Goal: Task Accomplishment & Management: Manage account settings

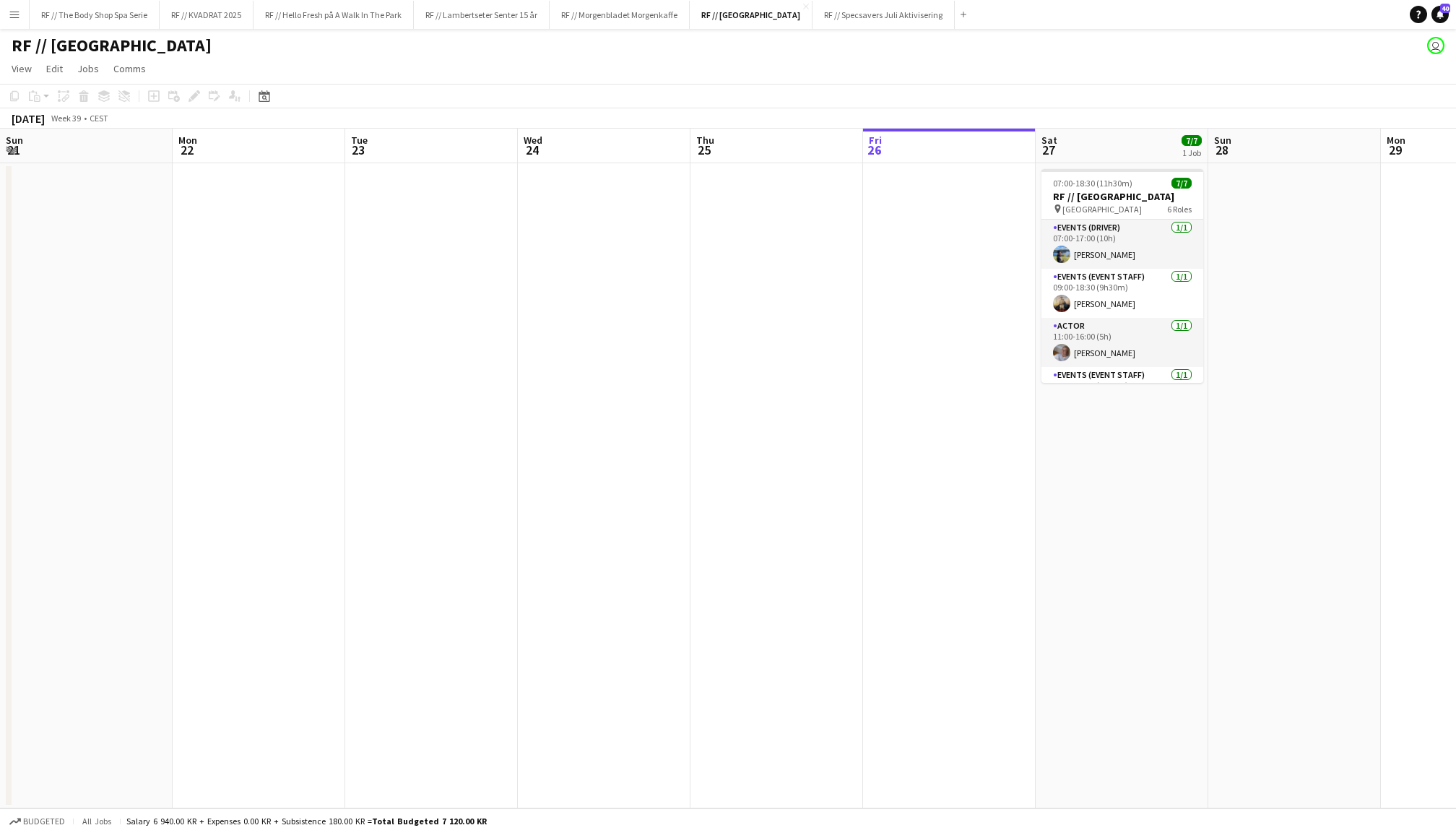
scroll to position [0, 344]
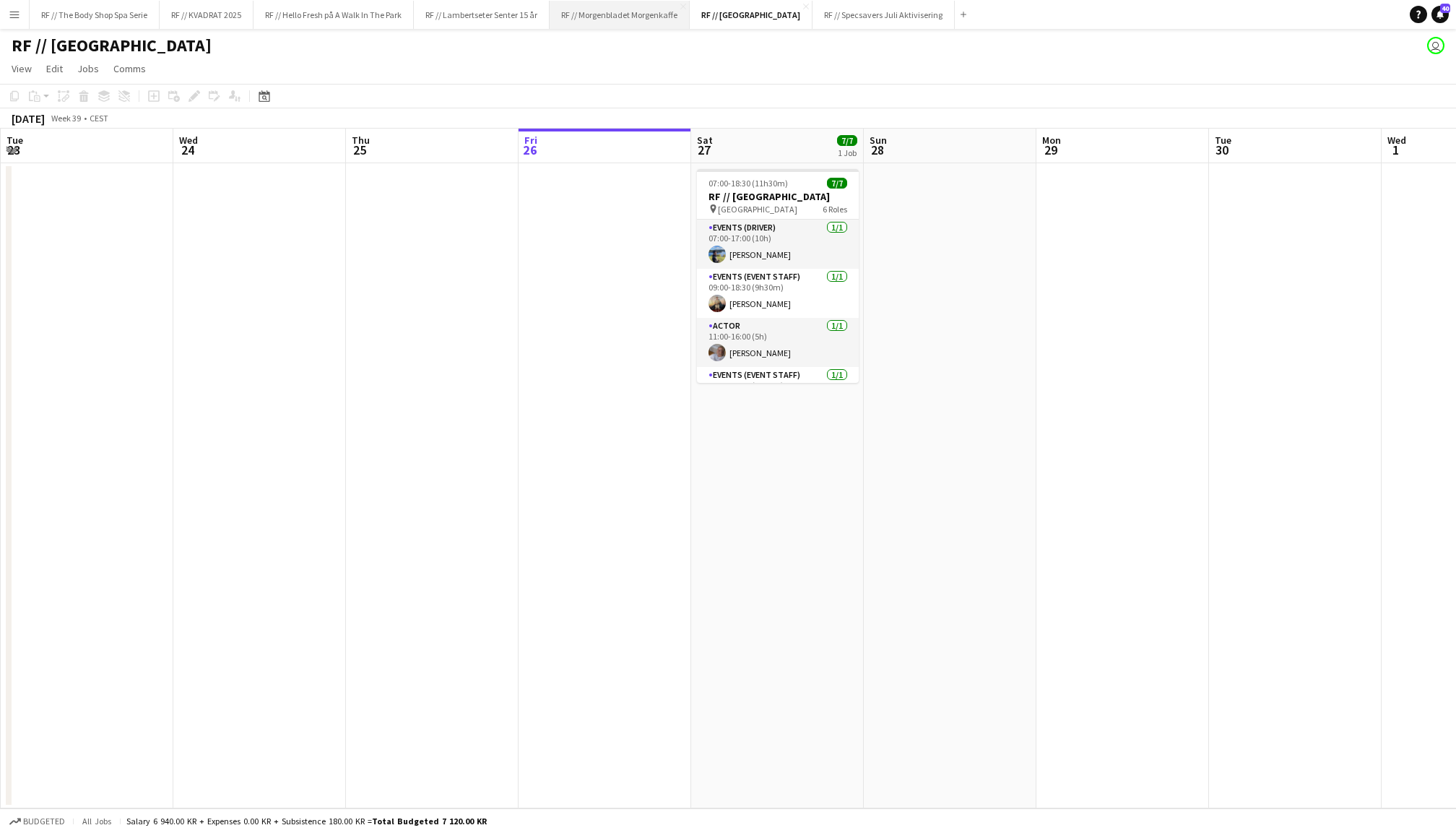
click at [640, 15] on button "RF // Morgenbladet Morgenkaffe Close" at bounding box center [619, 14] width 140 height 28
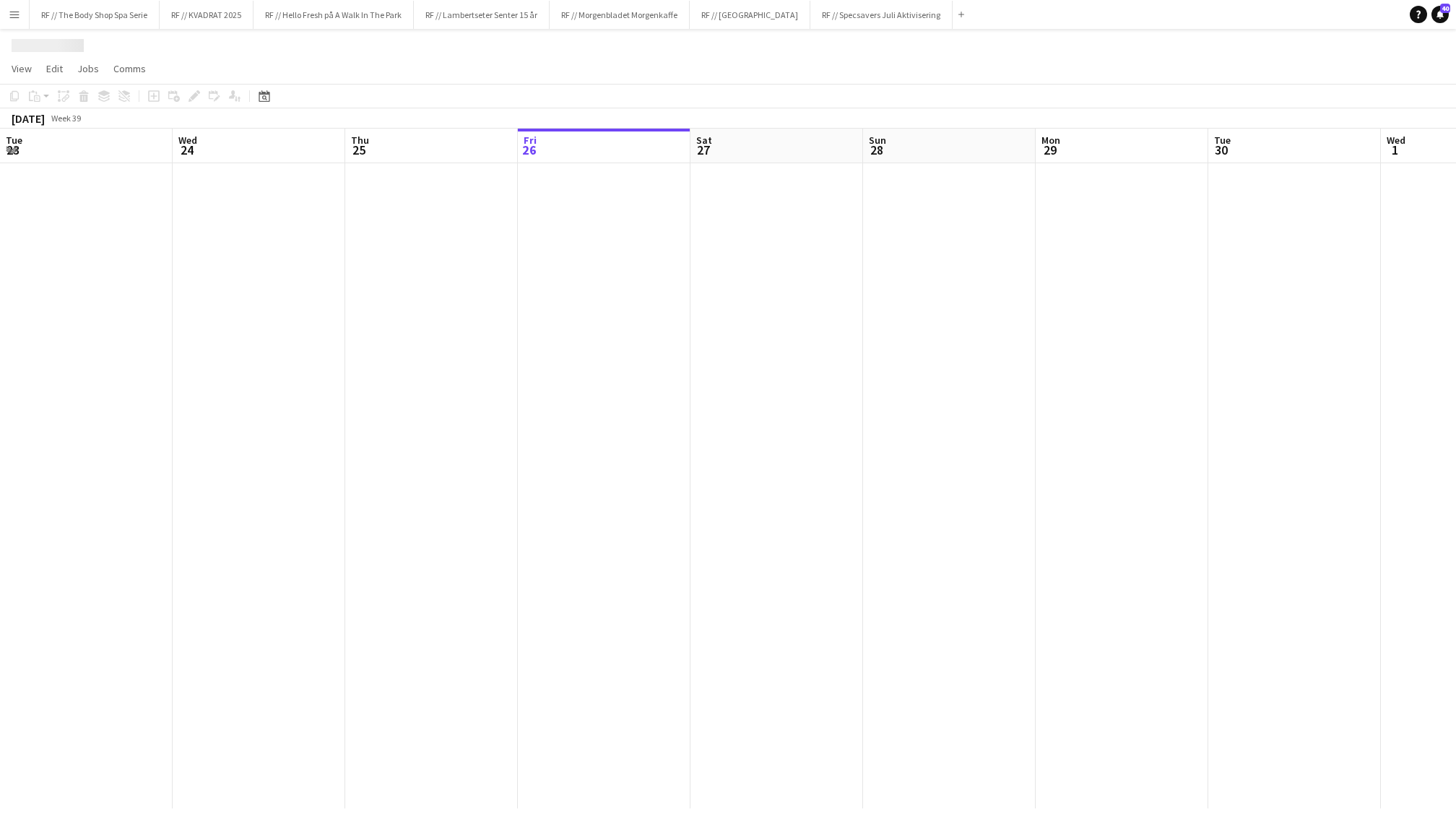
scroll to position [0, 344]
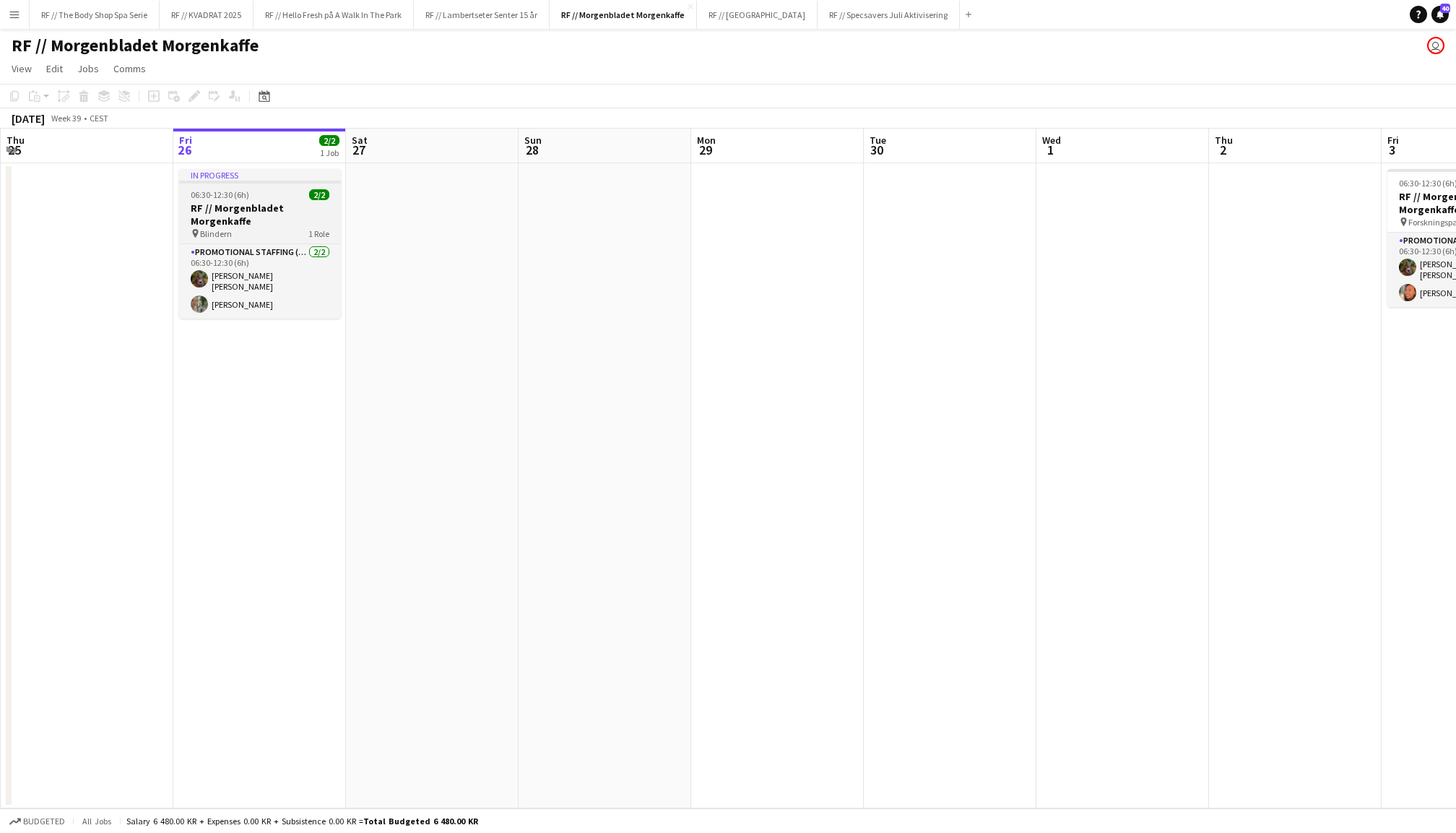
click at [269, 228] on div "pin Blindern 1 Role" at bounding box center [259, 233] width 162 height 11
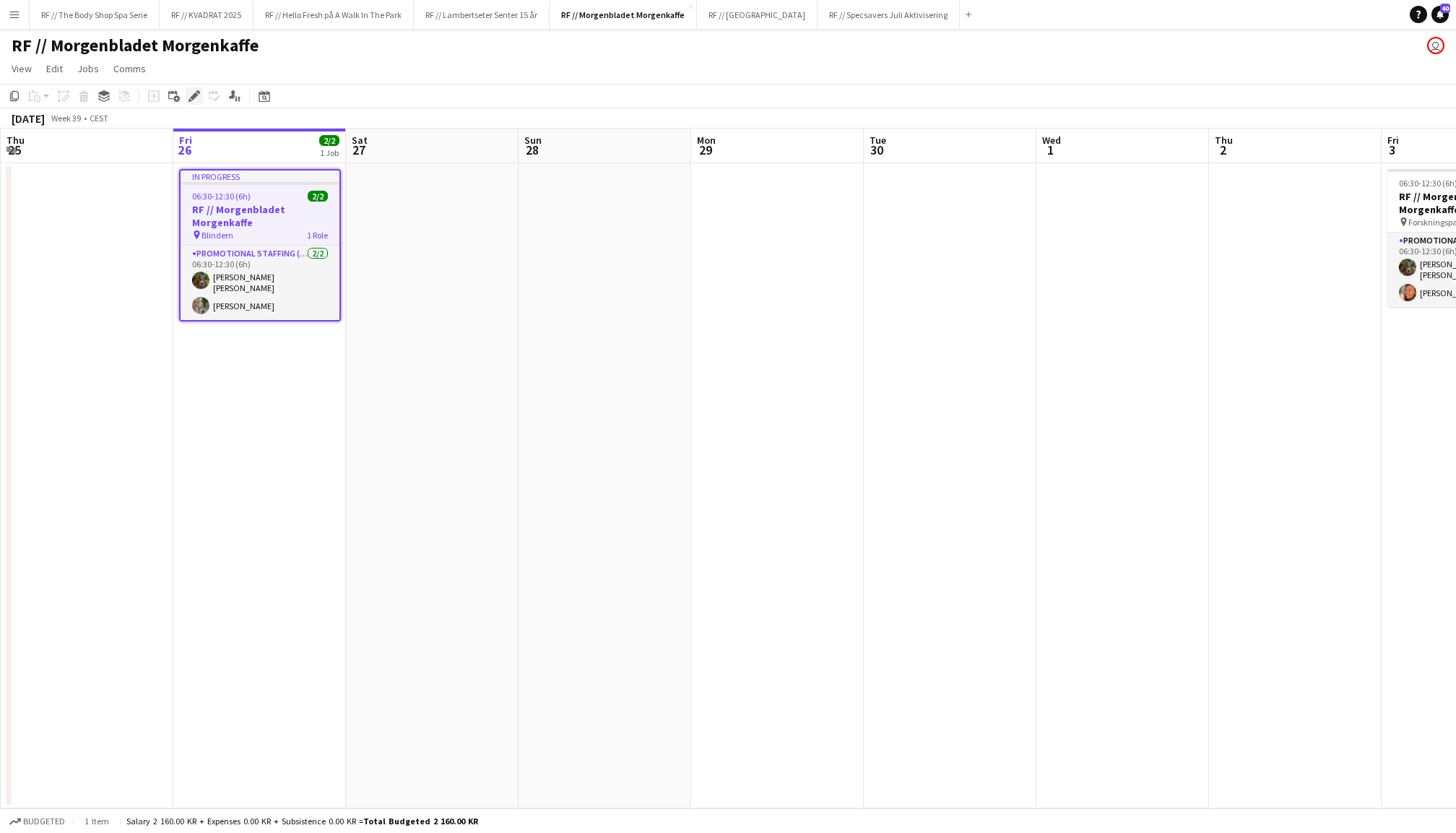
click at [186, 95] on div "Edit" at bounding box center [194, 95] width 17 height 17
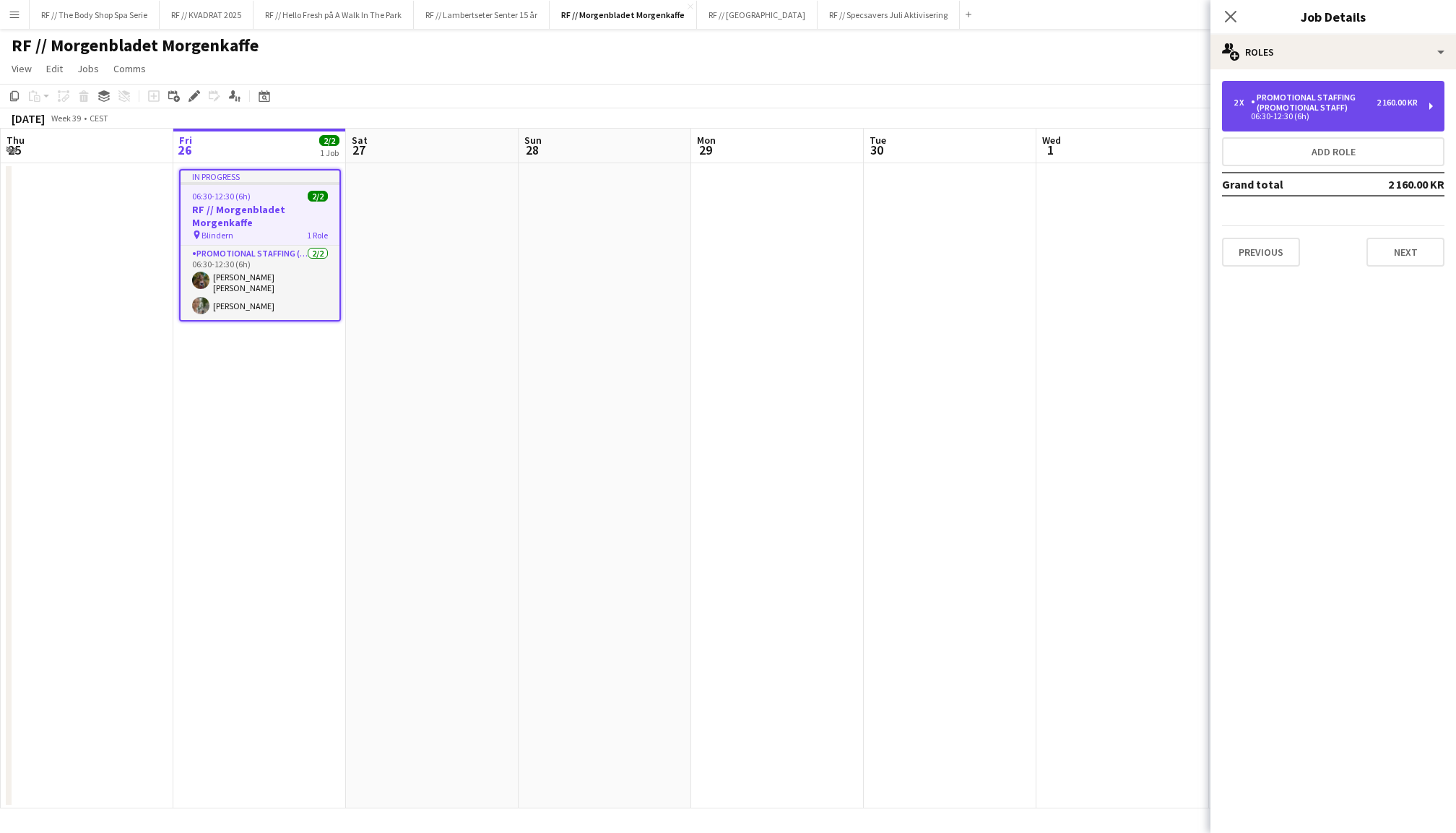
click at [1264, 108] on div "Promotional Staffing (Promotional Staff)" at bounding box center [1314, 102] width 126 height 20
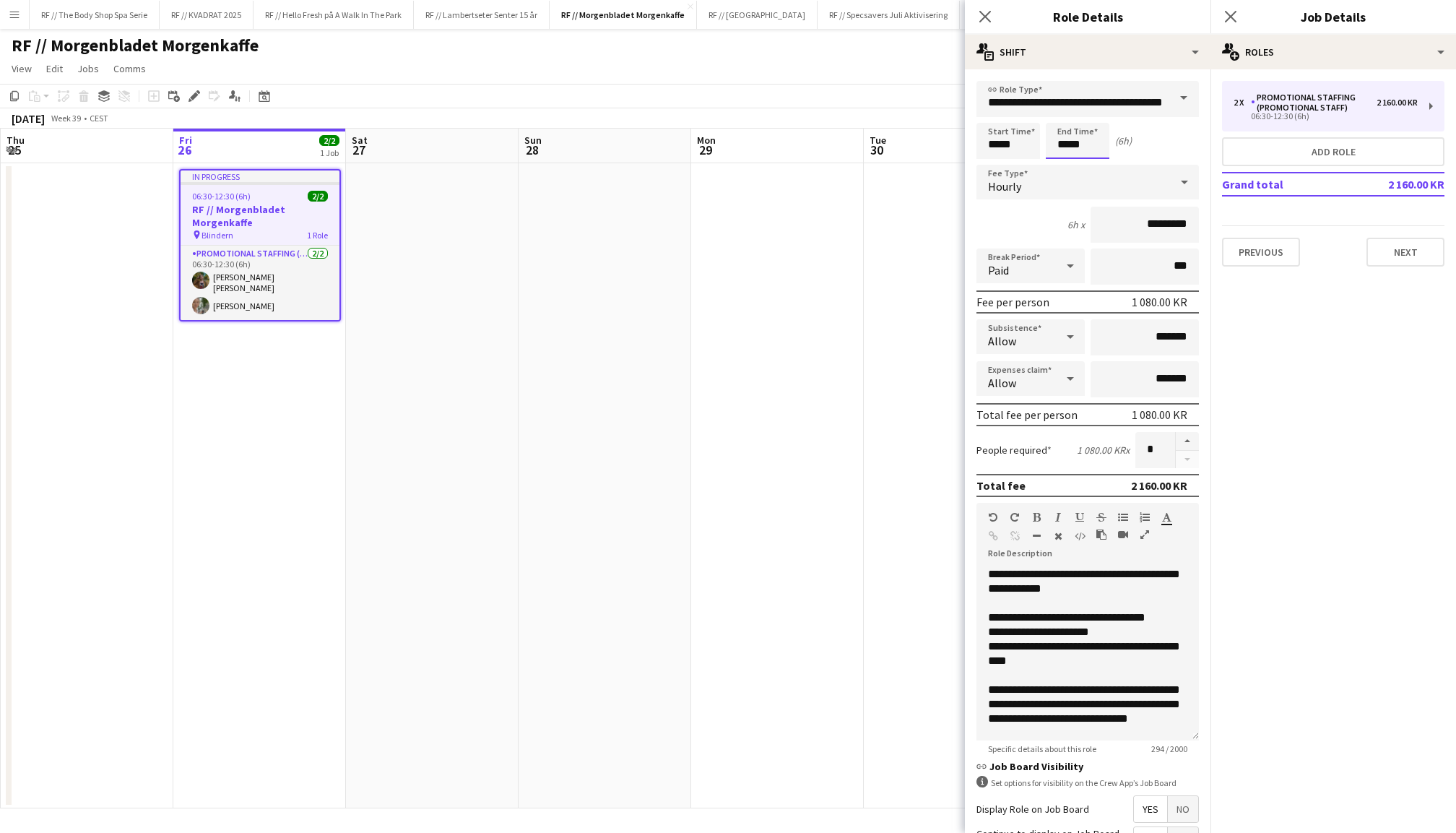
click at [1059, 147] on body "Menu Boards Boards Boards All jobs Status Workforce Workforce My Workforce Recr…" at bounding box center [728, 416] width 1456 height 833
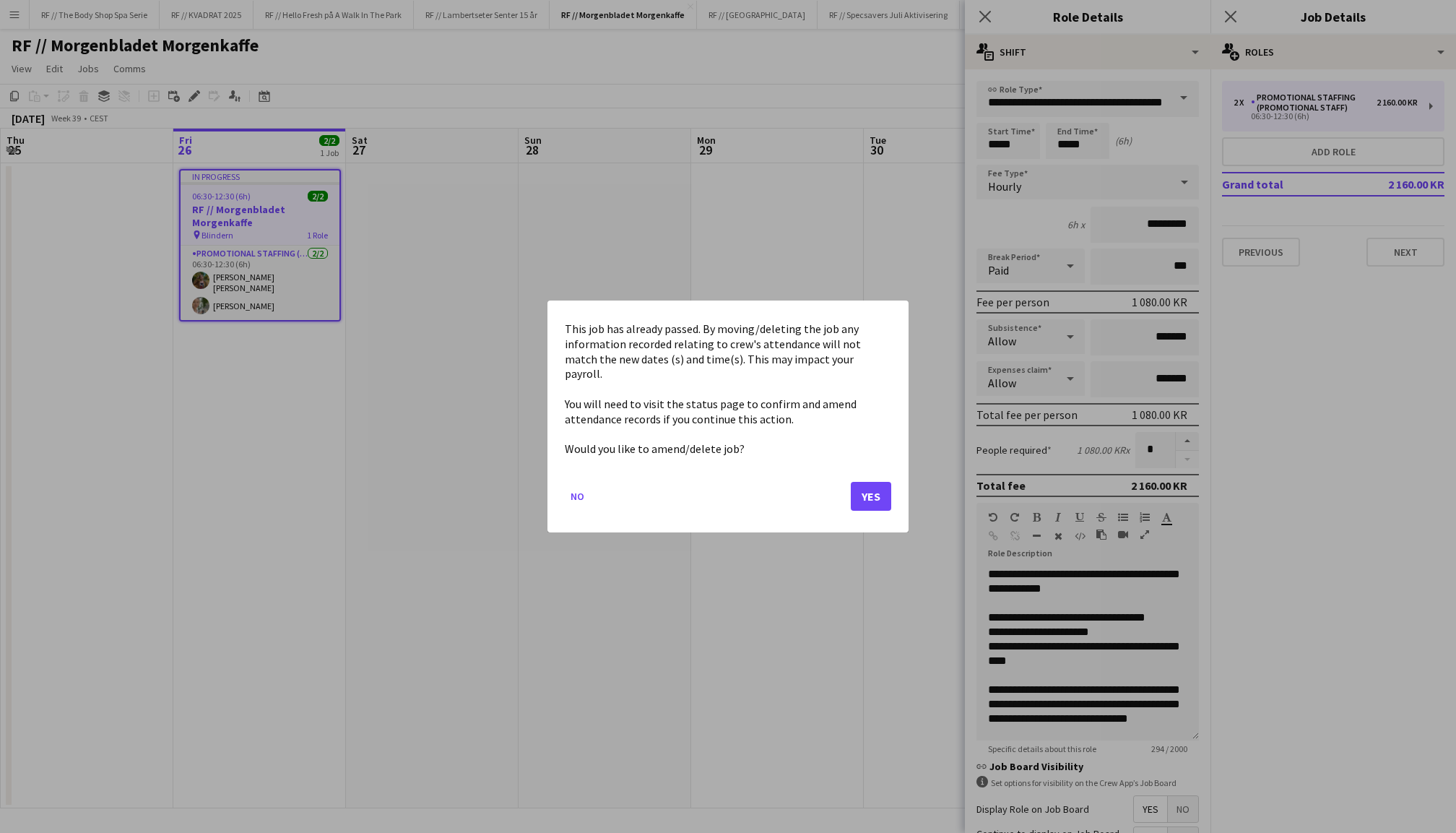
click at [867, 482] on button "Yes" at bounding box center [871, 496] width 41 height 29
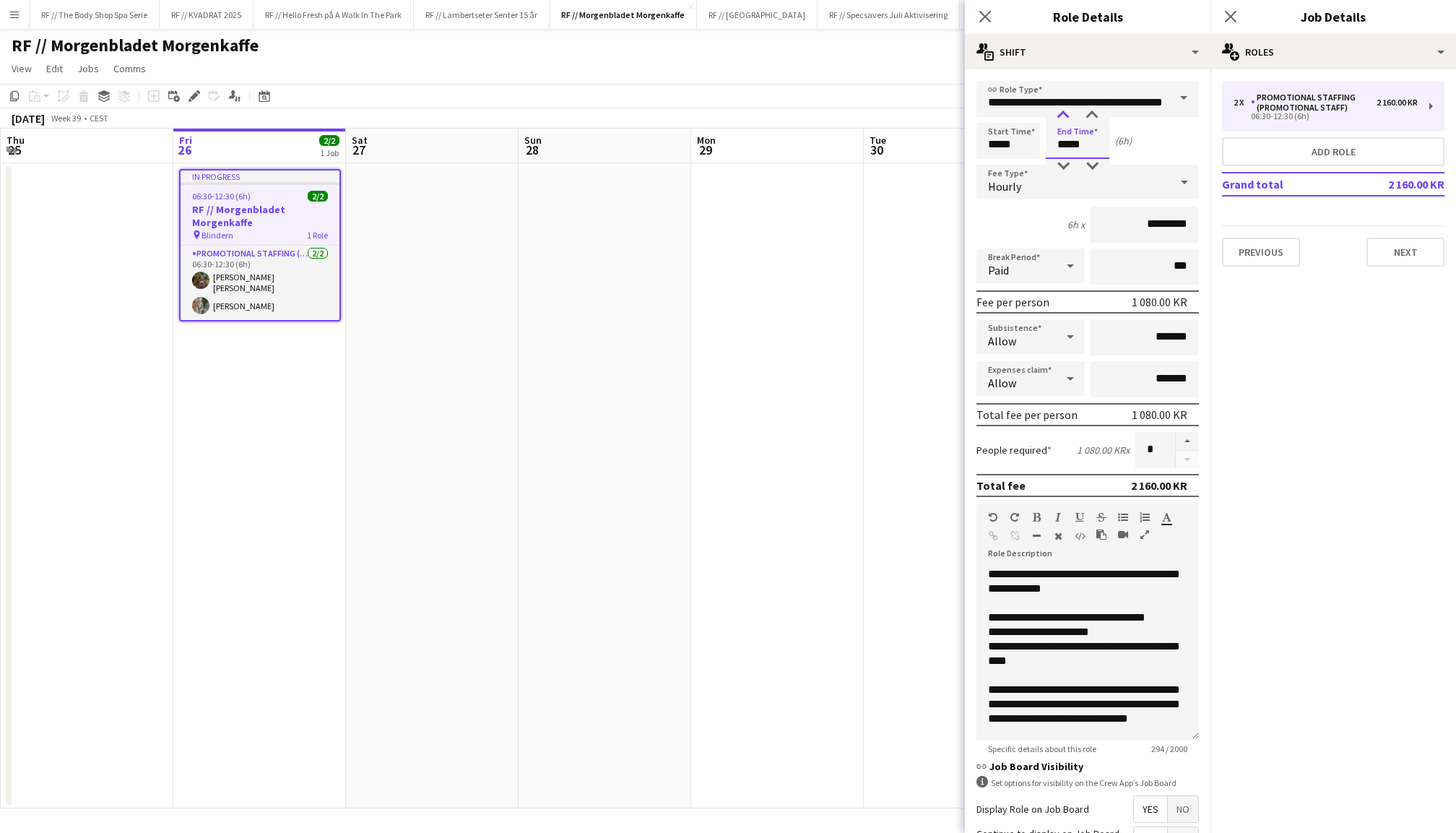
type input "*****"
click at [1064, 114] on div at bounding box center [1063, 115] width 29 height 14
click at [1234, 9] on app-icon "Close pop-in" at bounding box center [1231, 17] width 21 height 21
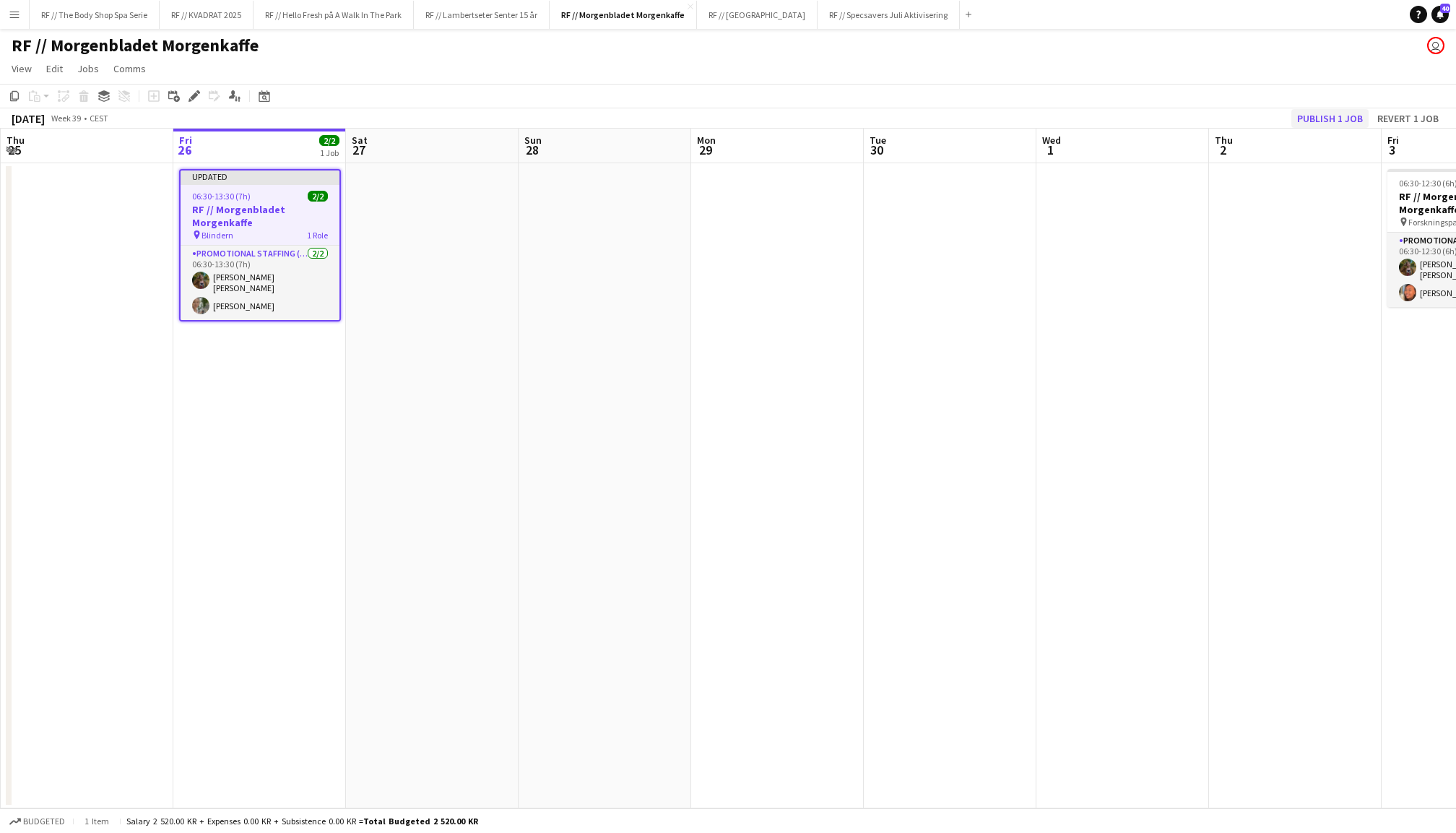
click at [1322, 114] on button "Publish 1 job" at bounding box center [1330, 118] width 77 height 19
